Goal: Task Accomplishment & Management: Manage account settings

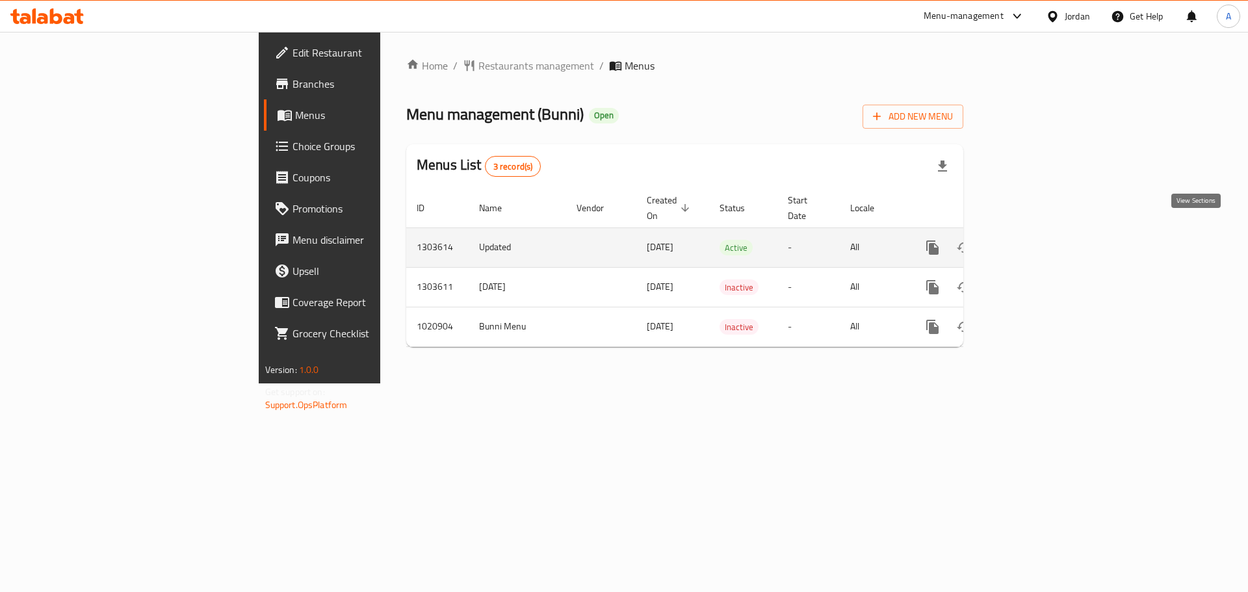
click at [1032, 242] on icon "enhanced table" at bounding box center [1026, 248] width 12 height 12
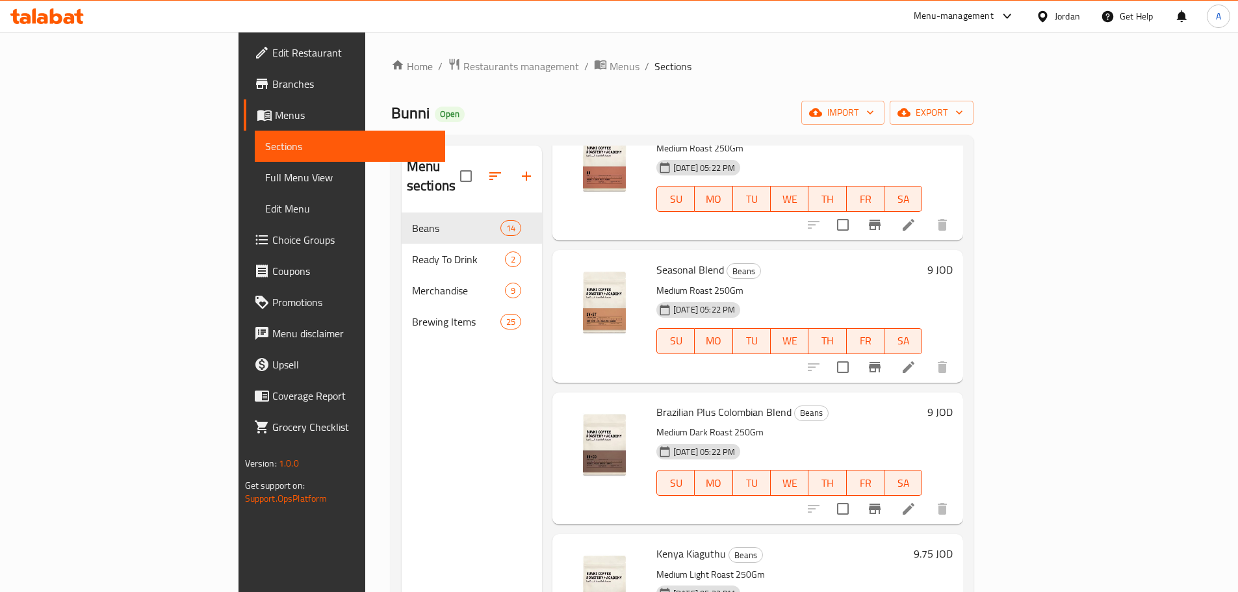
scroll to position [1365, 0]
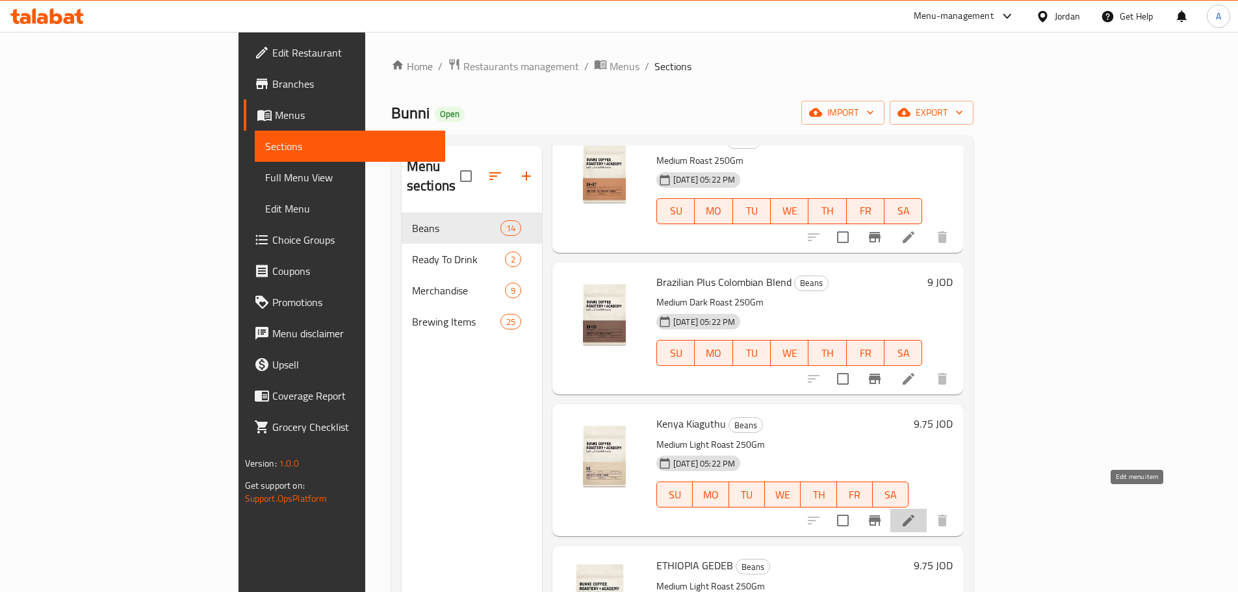
click at [916, 513] on icon at bounding box center [909, 521] width 16 height 16
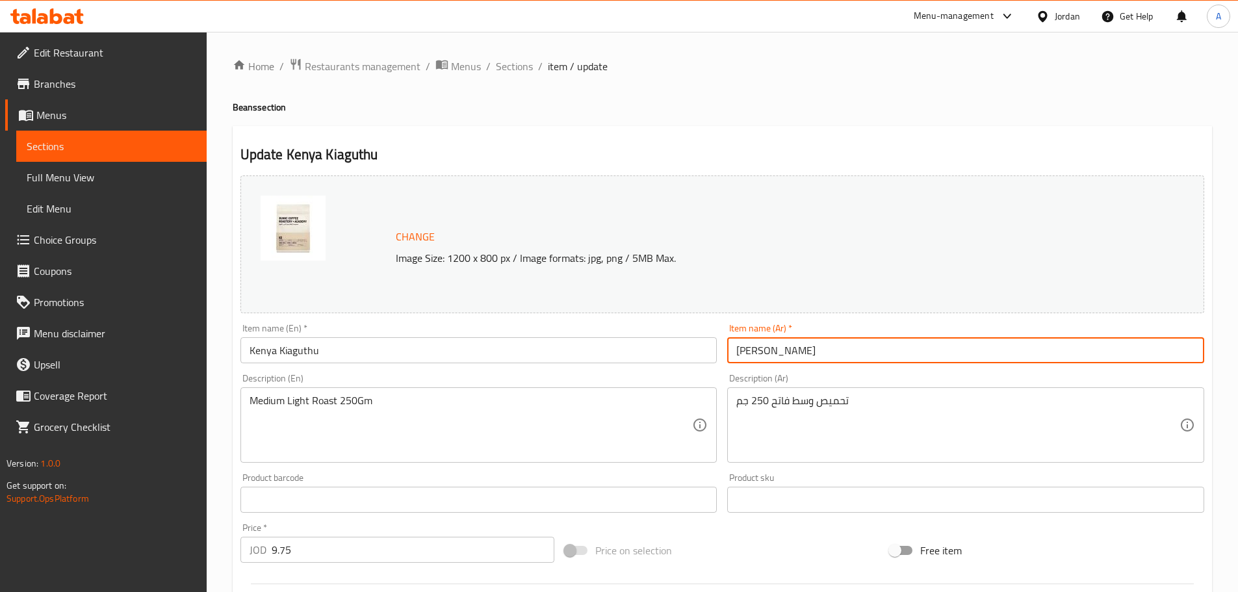
click at [779, 346] on input "[PERSON_NAME]" at bounding box center [965, 350] width 477 height 26
click at [778, 347] on input "[PERSON_NAME]" at bounding box center [965, 350] width 477 height 26
paste input "وث"
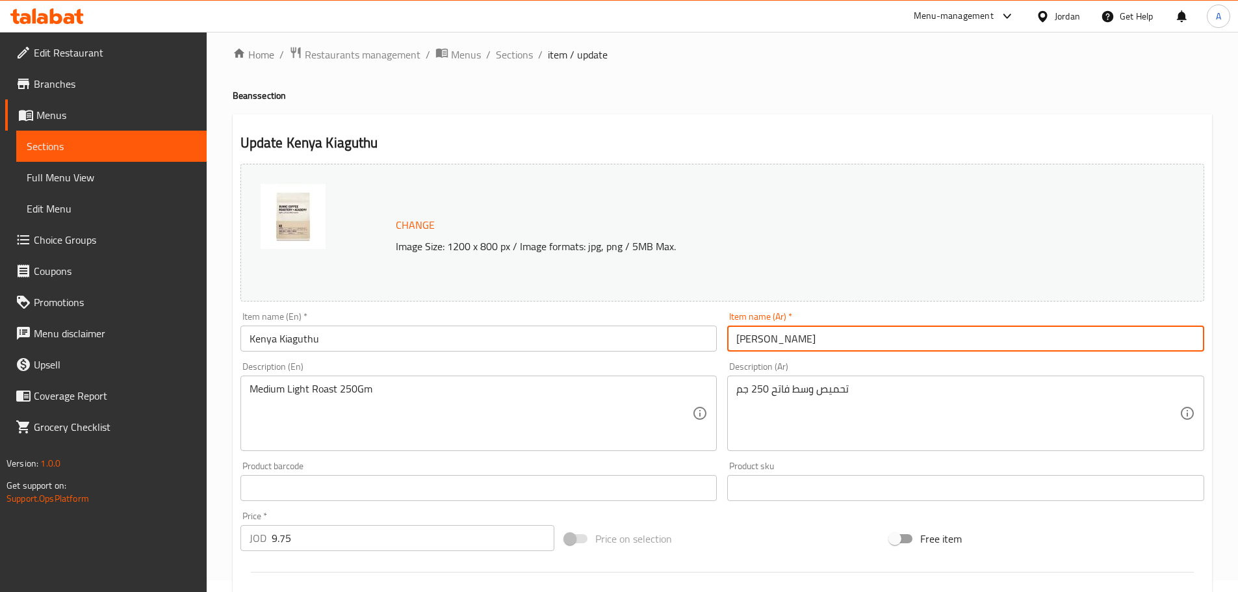
scroll to position [325, 0]
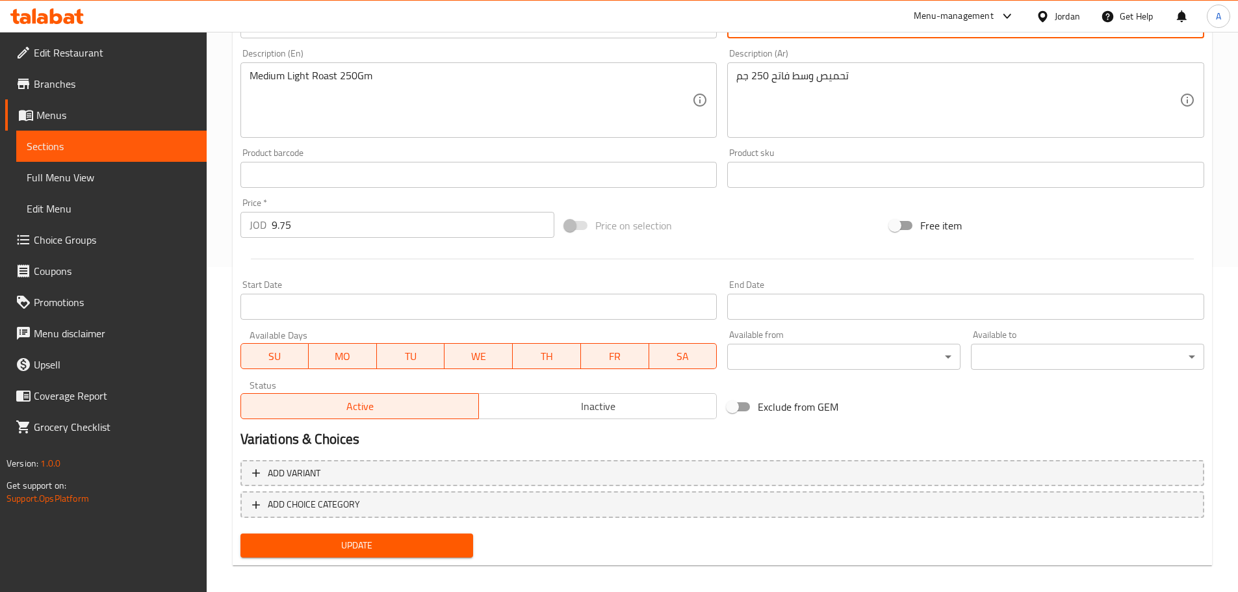
type input "[PERSON_NAME]"
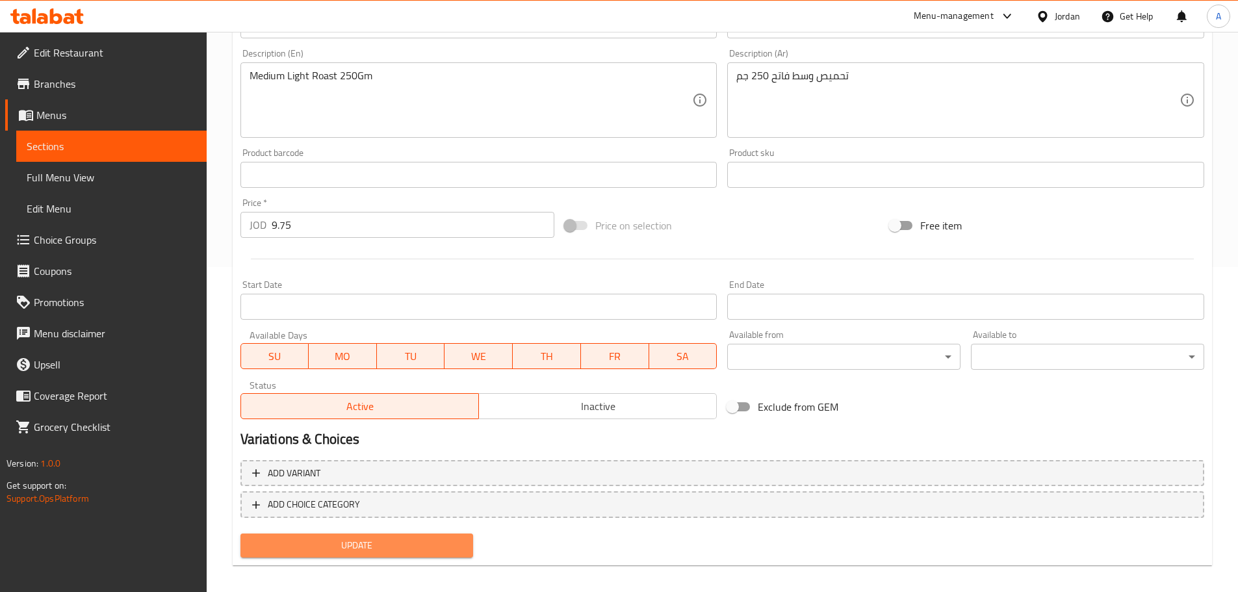
click at [405, 547] on span "Update" at bounding box center [357, 545] width 212 height 16
click at [81, 108] on span "Menus" at bounding box center [116, 115] width 160 height 16
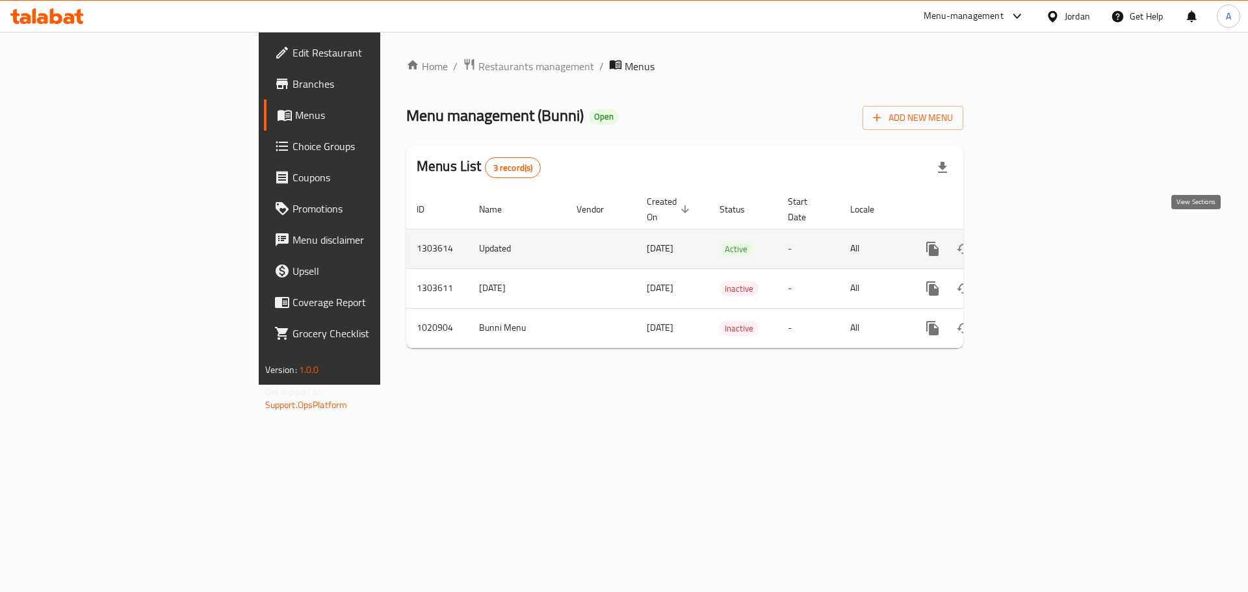
click at [1042, 233] on link "enhanced table" at bounding box center [1025, 248] width 31 height 31
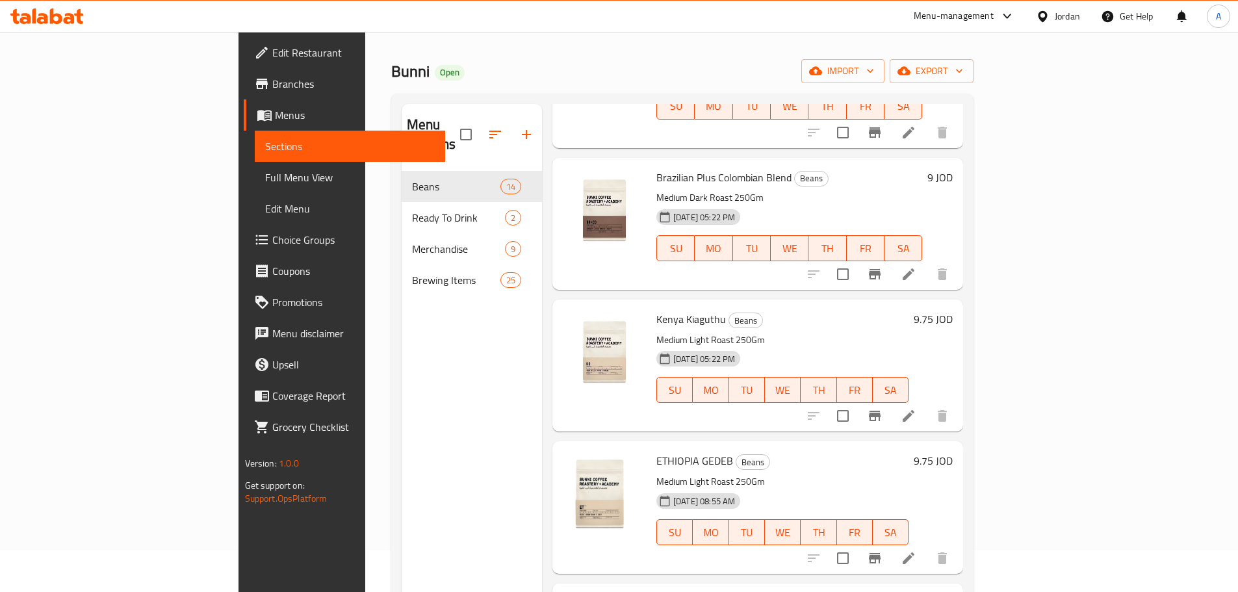
scroll to position [65, 0]
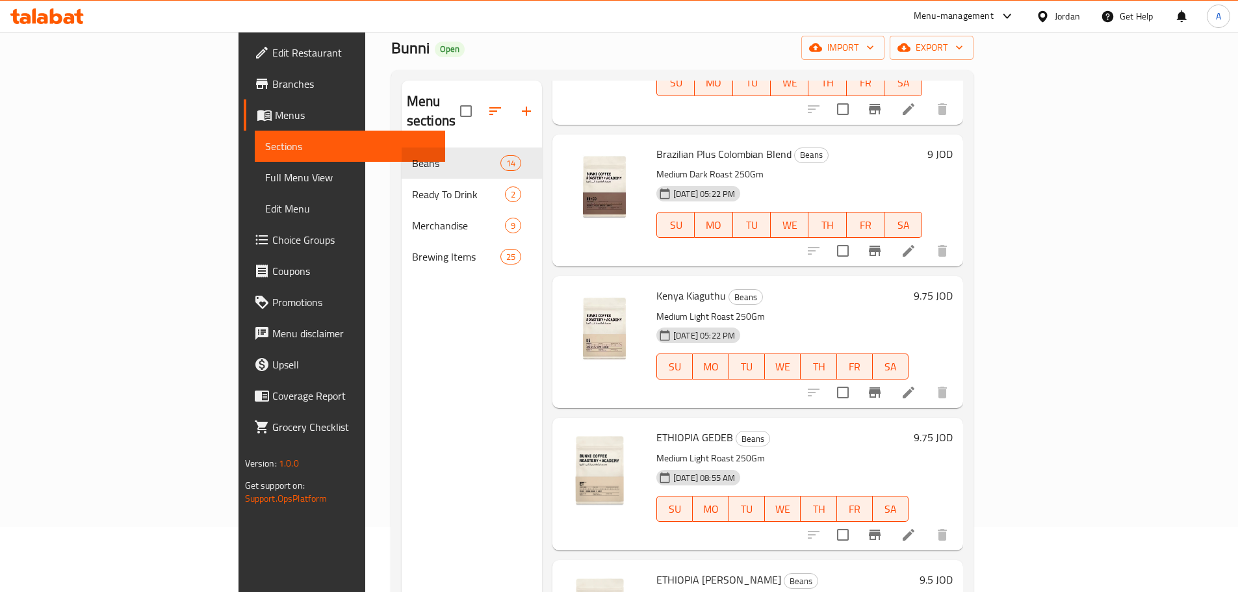
click at [914, 529] on icon at bounding box center [909, 535] width 12 height 12
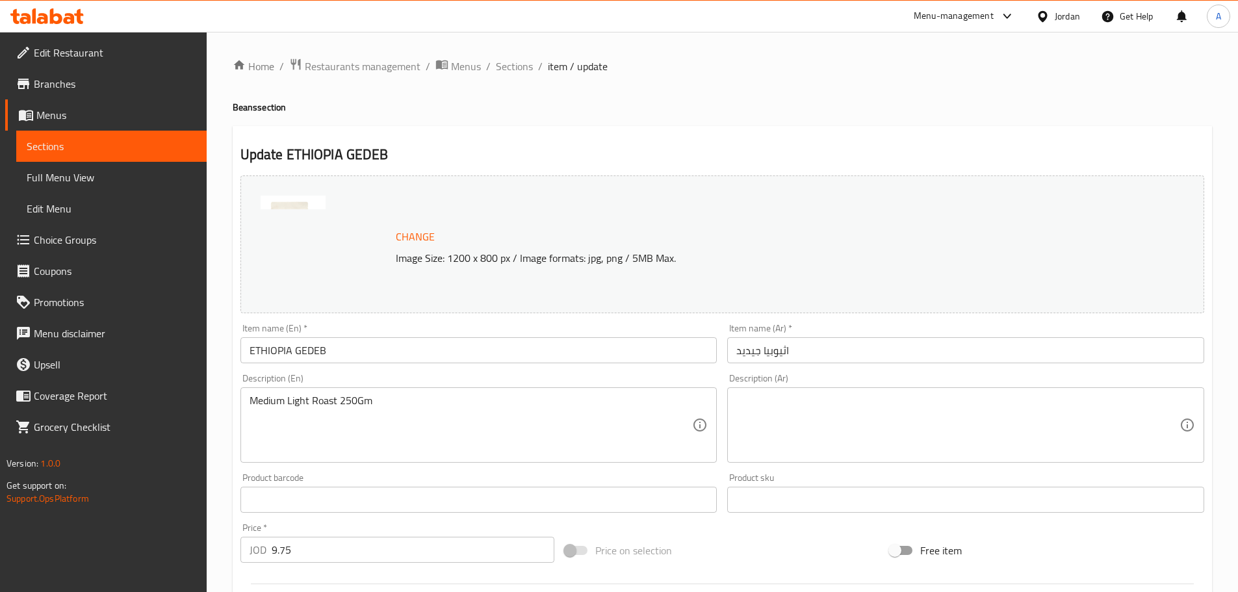
click at [752, 342] on input "اثيوبيا جيديد" at bounding box center [965, 350] width 477 height 26
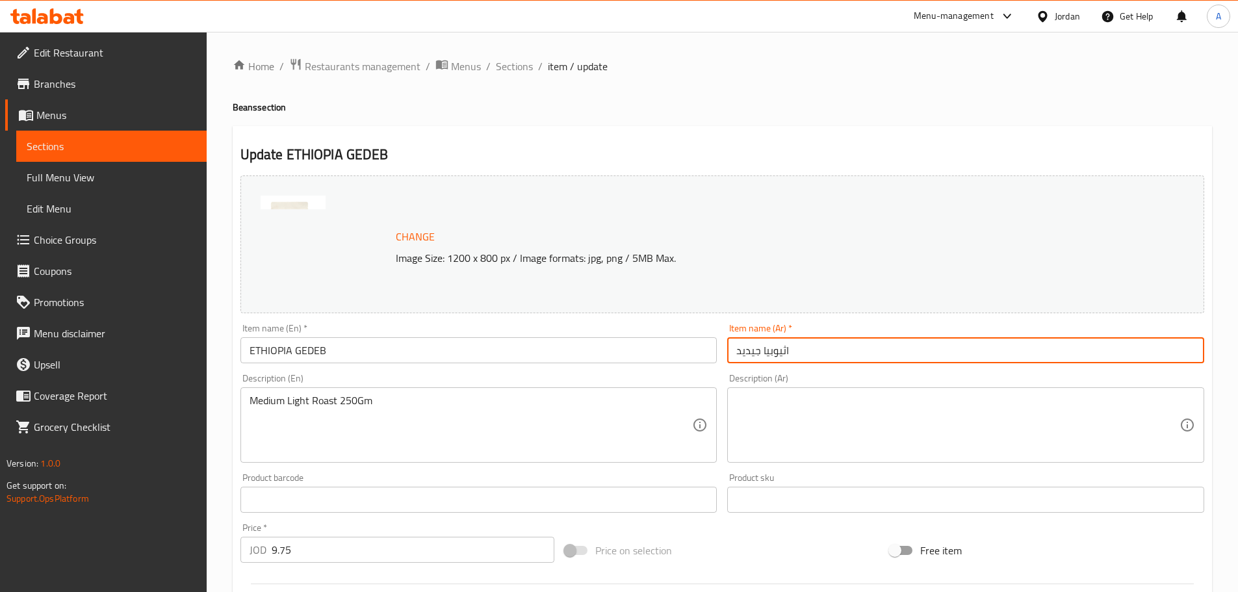
click at [752, 342] on input "اثيوبيا جيديد" at bounding box center [965, 350] width 477 height 26
paste input "ثيوبيا جيدب"
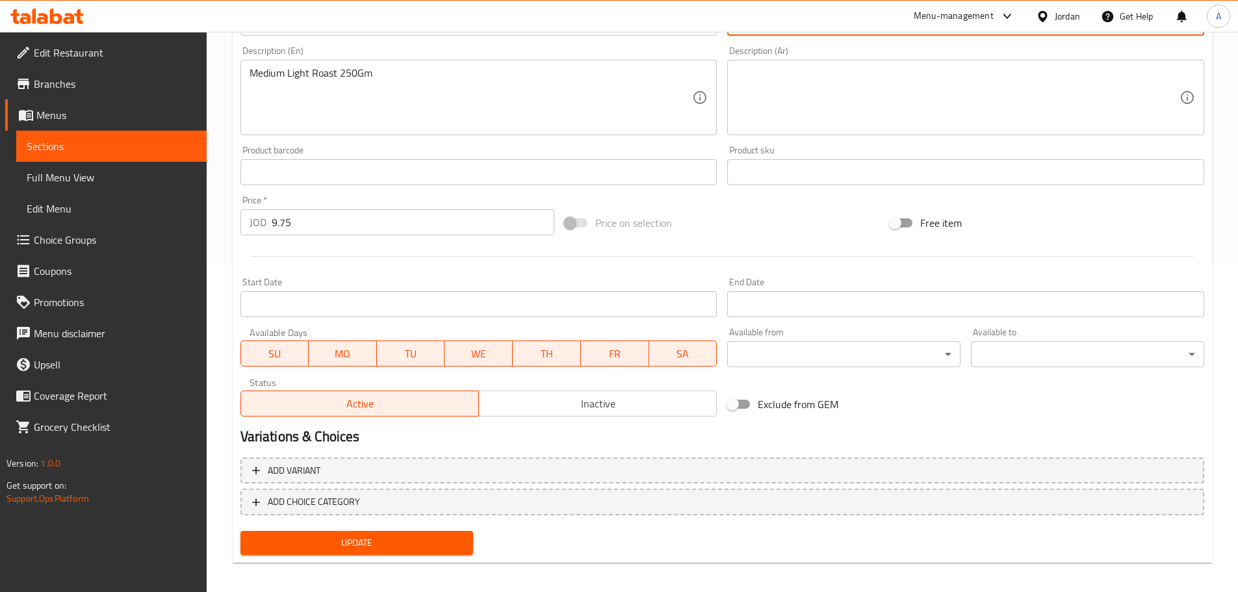
scroll to position [335, 0]
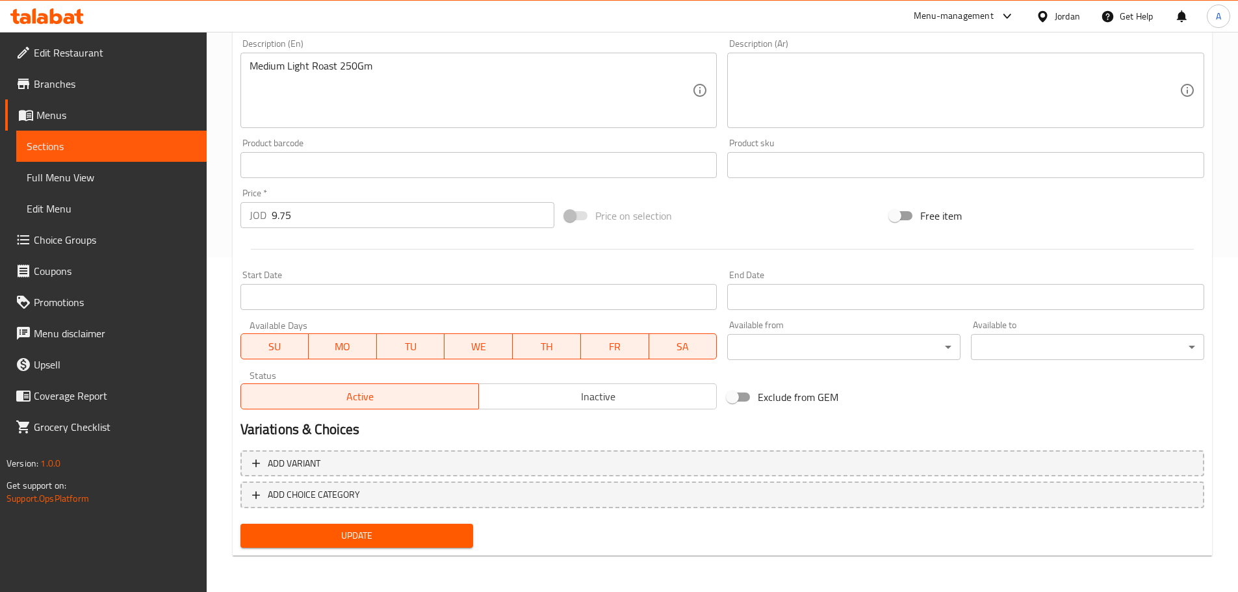
type input "إثيوبيا جيدب"
click at [435, 535] on span "Update" at bounding box center [357, 536] width 212 height 16
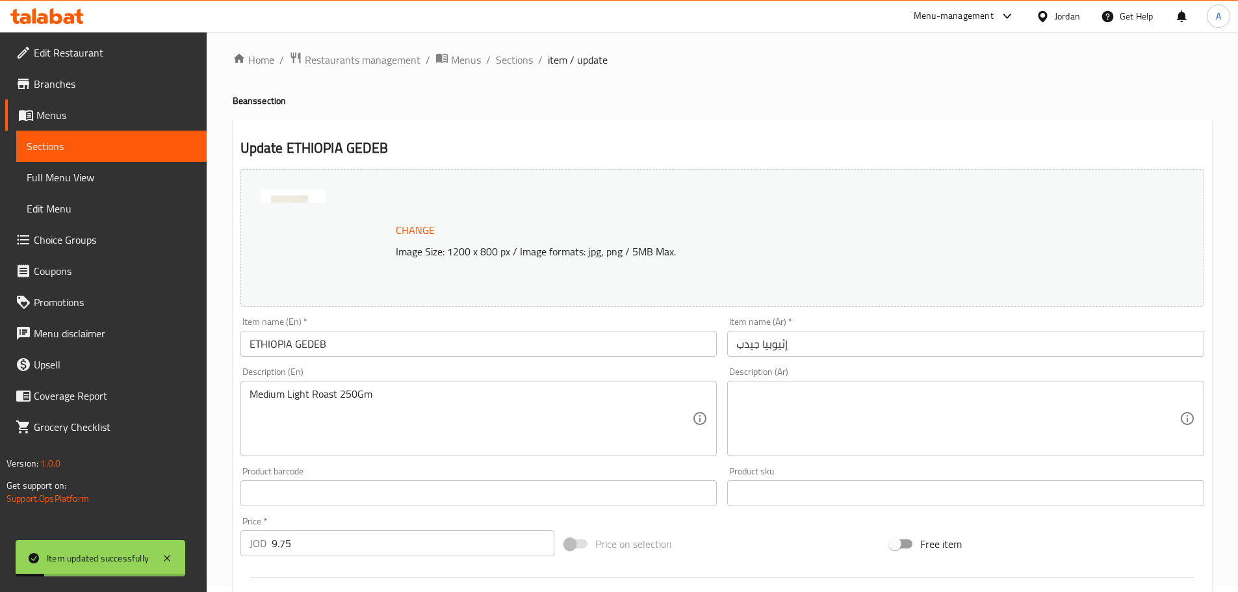
scroll to position [0, 0]
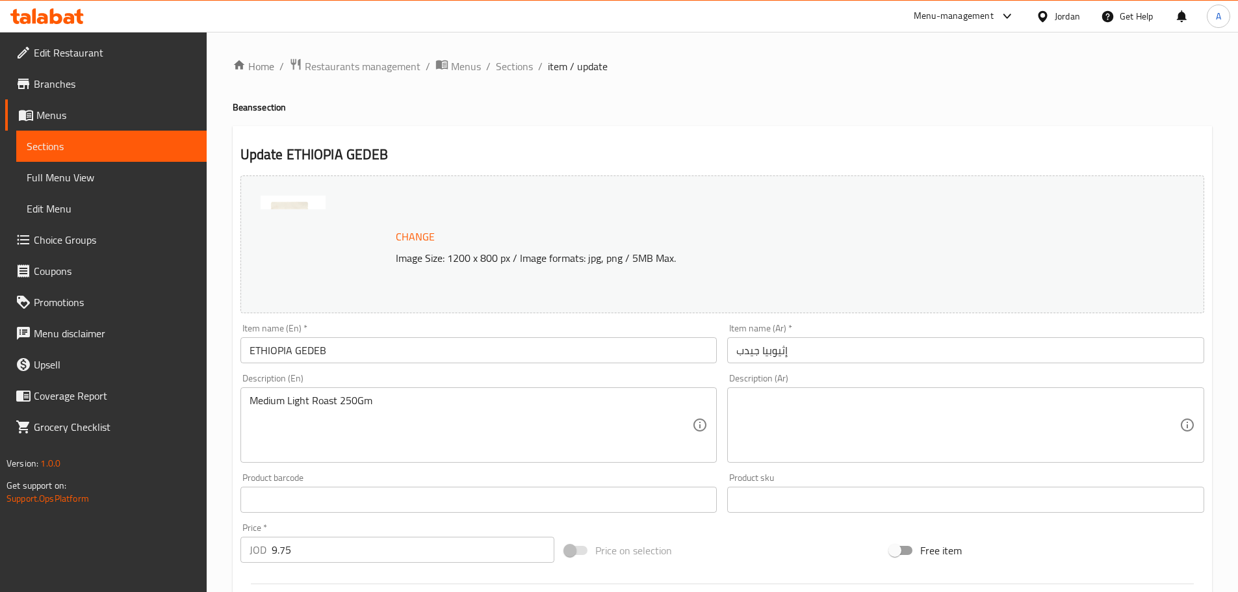
click at [114, 138] on link "Sections" at bounding box center [111, 146] width 190 height 31
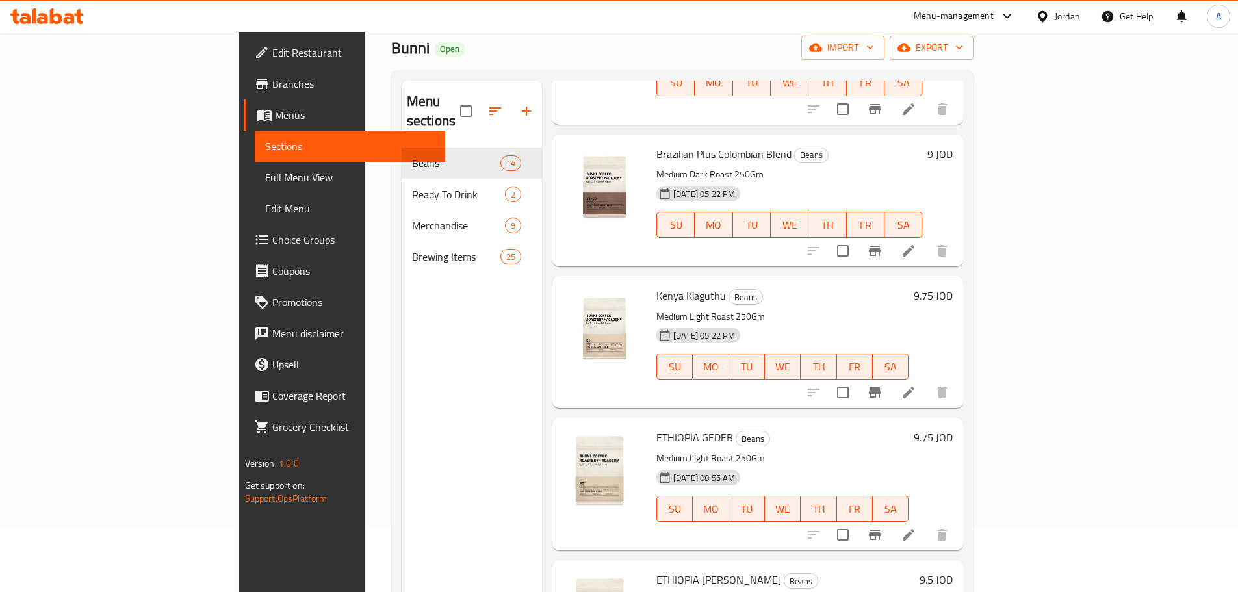
scroll to position [182, 0]
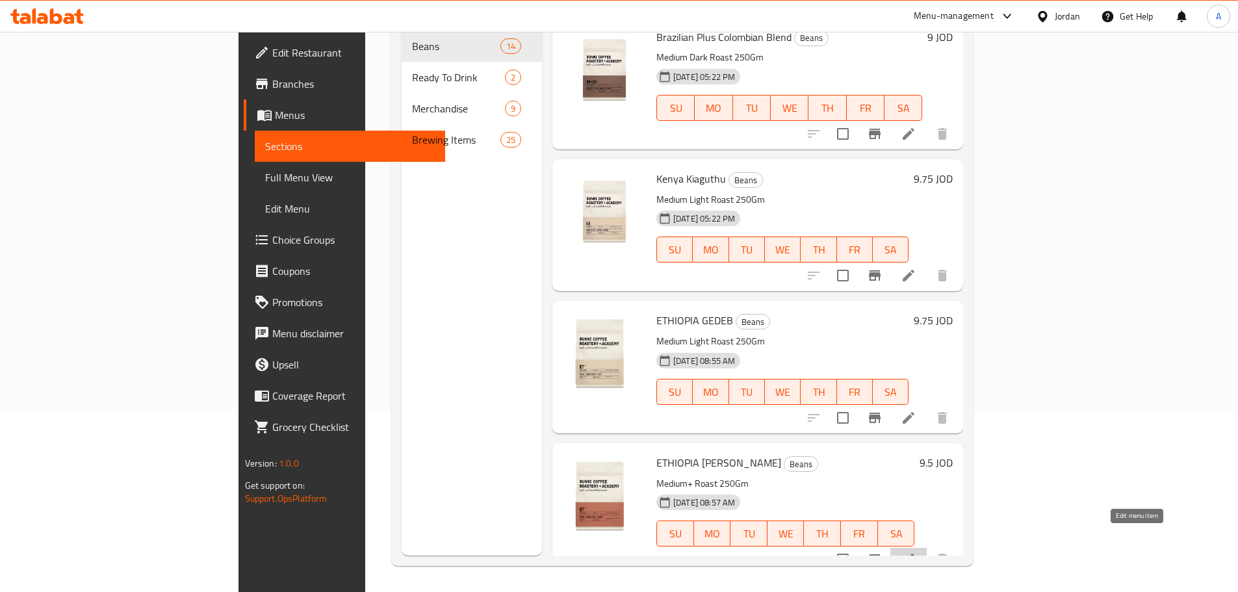
click at [916, 552] on icon at bounding box center [909, 560] width 16 height 16
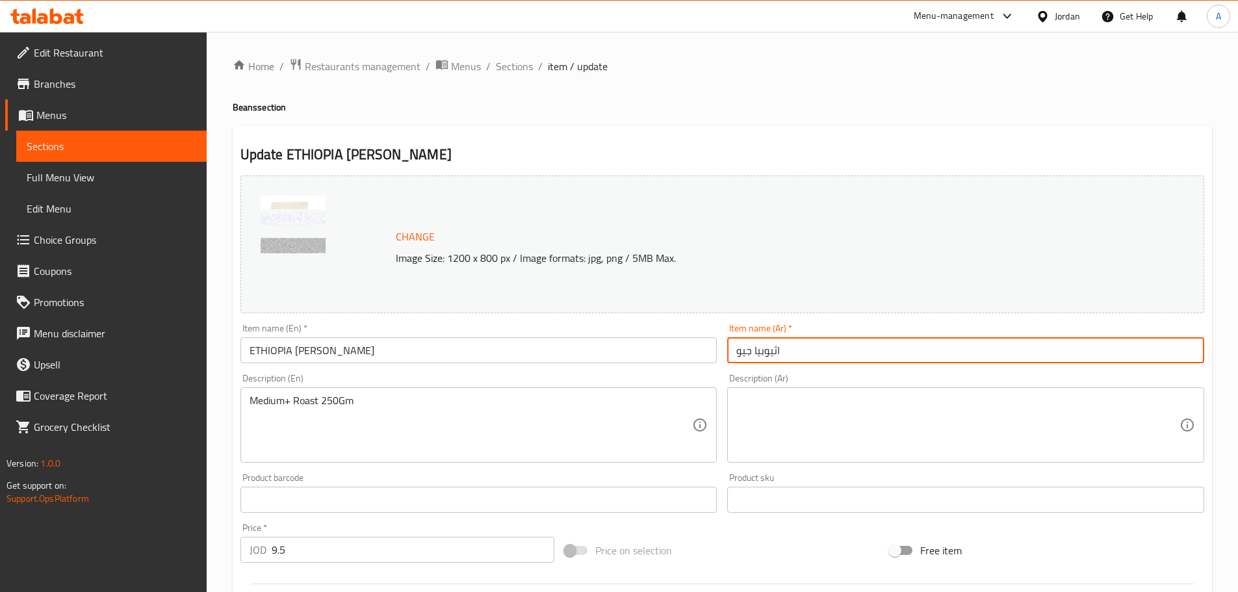
click at [763, 344] on input "اثيوبيا جيو" at bounding box center [965, 350] width 477 height 26
paste input "ثيوبيا غوجي"
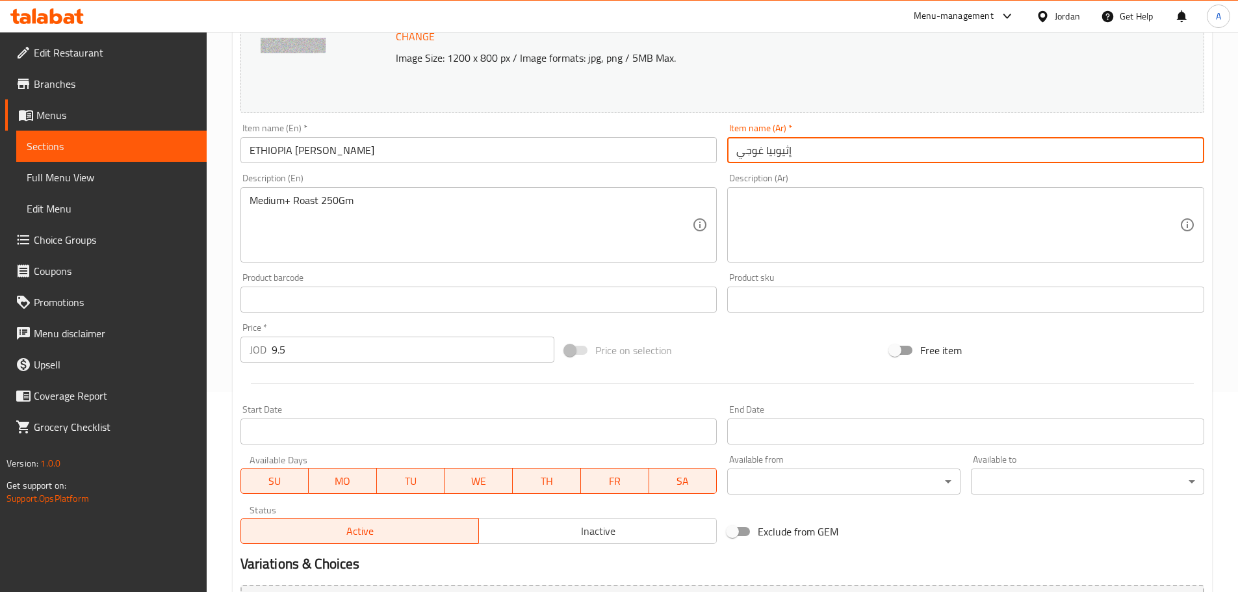
scroll to position [335, 0]
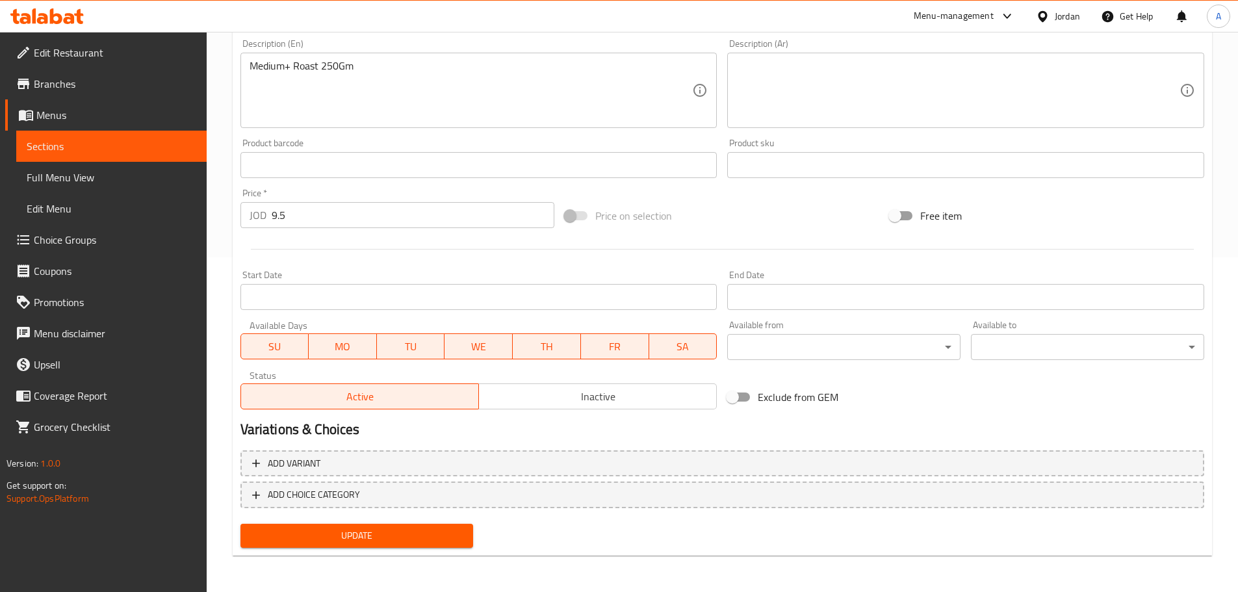
type input "إثيوبيا غوجي"
click at [439, 529] on span "Update" at bounding box center [357, 536] width 212 height 16
